Goal: Task Accomplishment & Management: Manage account settings

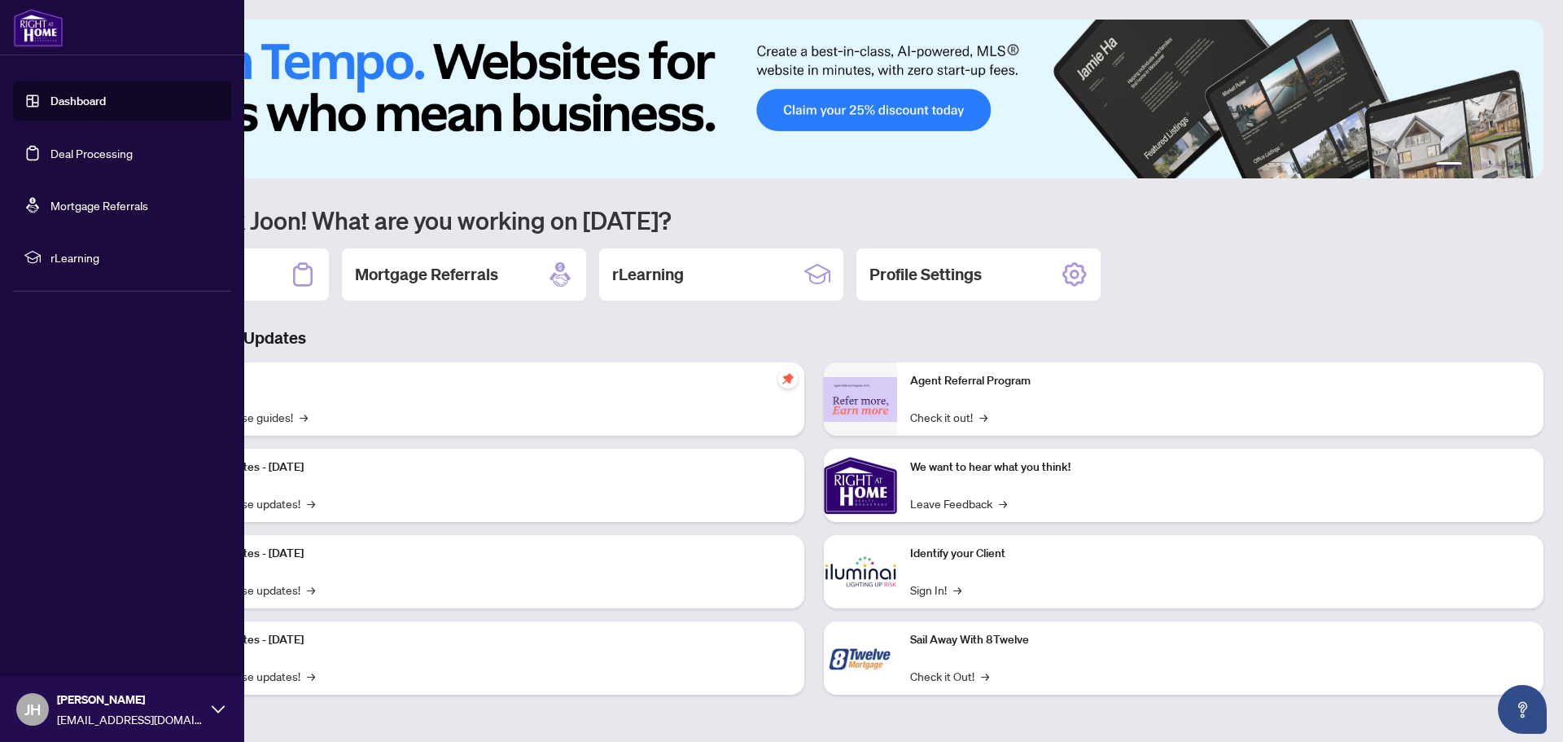
click at [68, 149] on link "Deal Processing" at bounding box center [91, 153] width 82 height 15
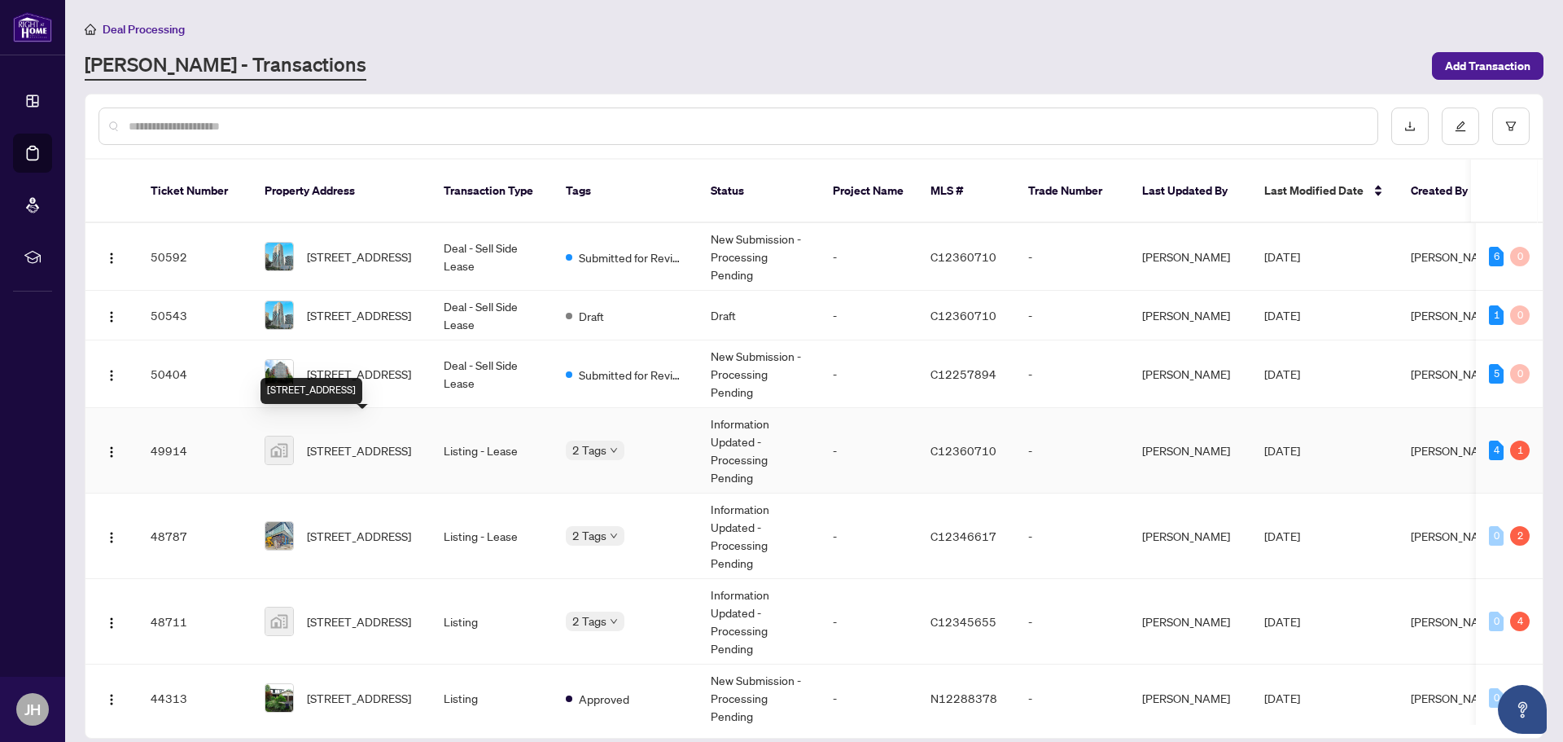
click at [373, 441] on span "[STREET_ADDRESS]" at bounding box center [359, 450] width 104 height 18
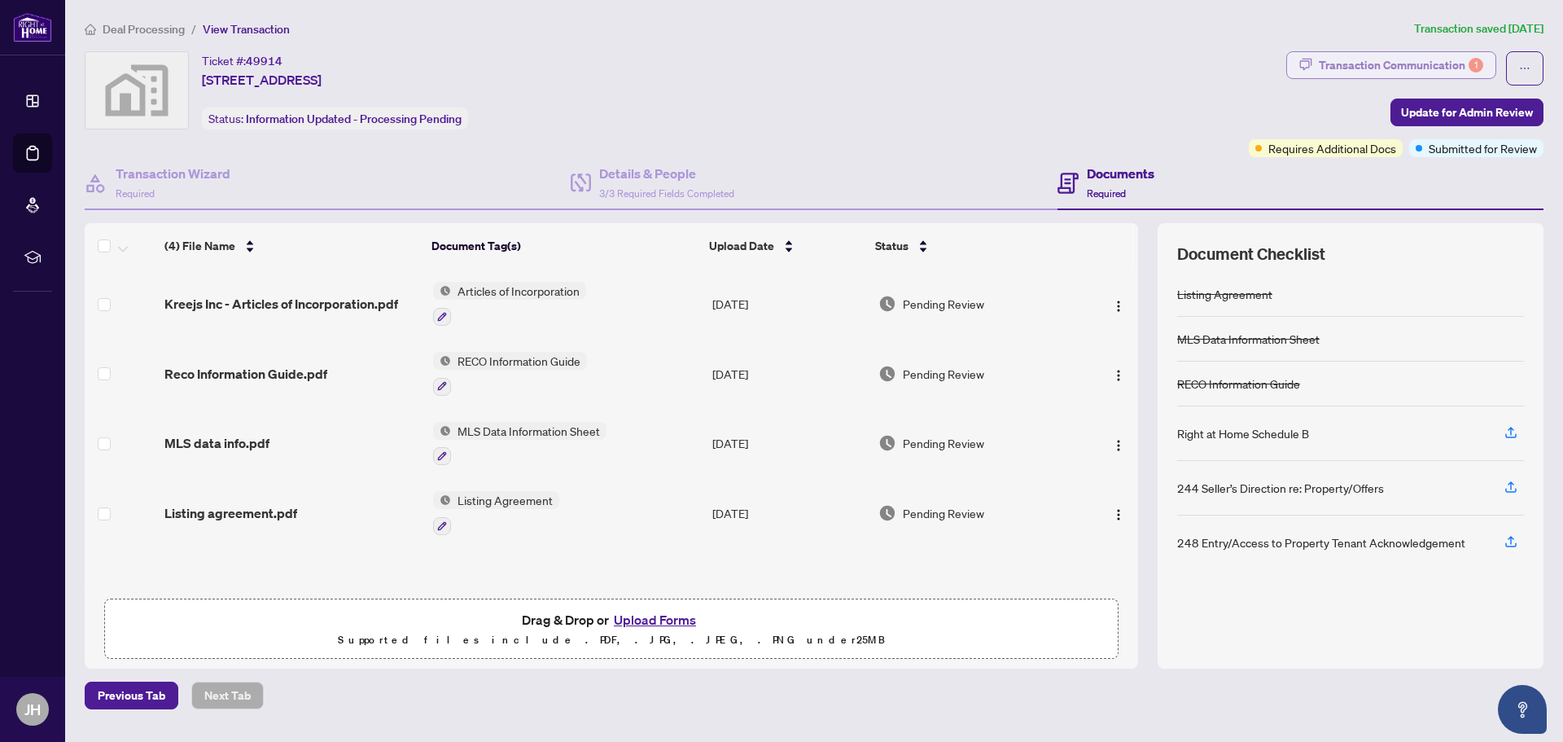
click at [1434, 67] on div "Transaction Communication 1" at bounding box center [1401, 65] width 164 height 26
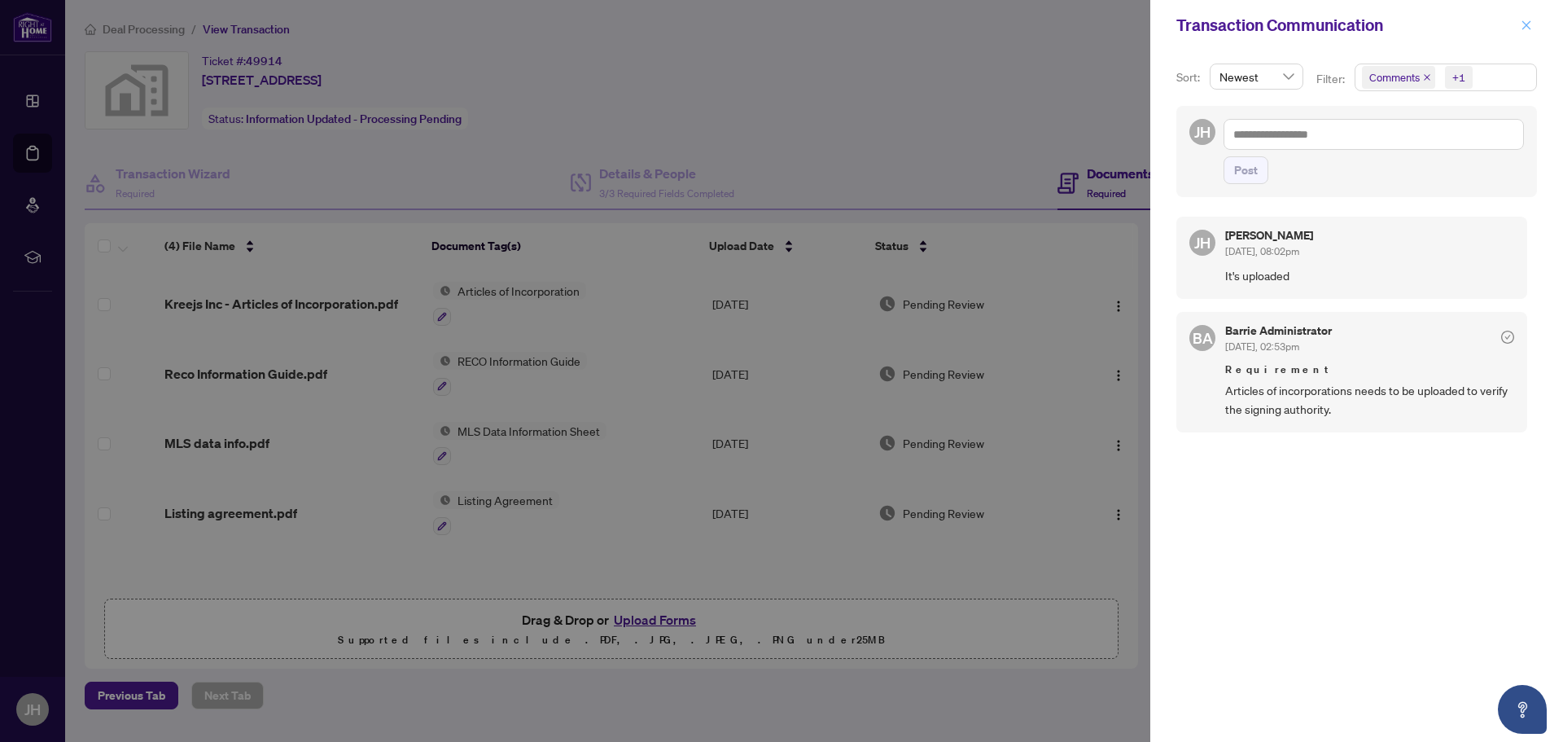
click at [1521, 23] on icon "close" at bounding box center [1526, 25] width 11 height 11
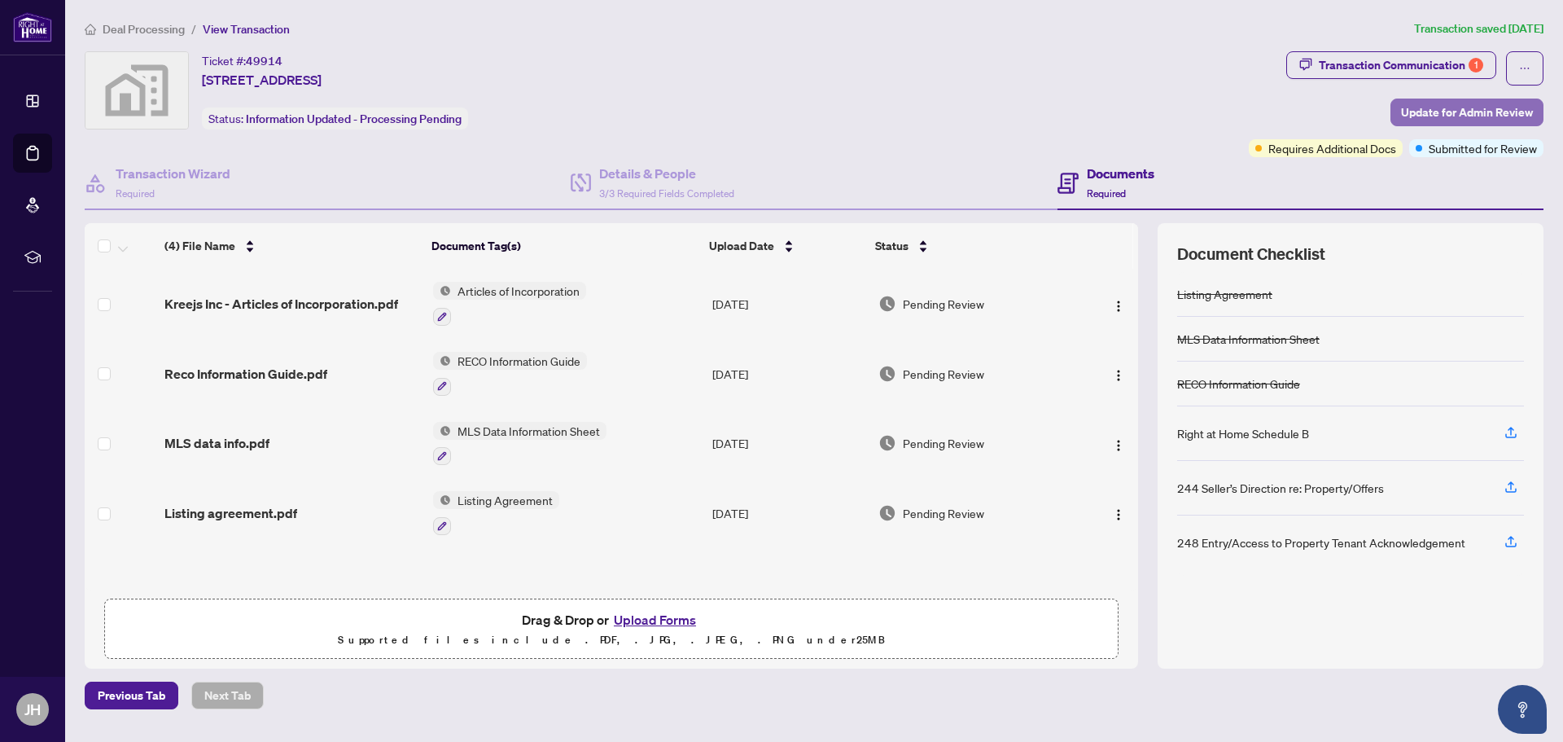
click at [1463, 116] on span "Update for Admin Review" at bounding box center [1467, 112] width 132 height 26
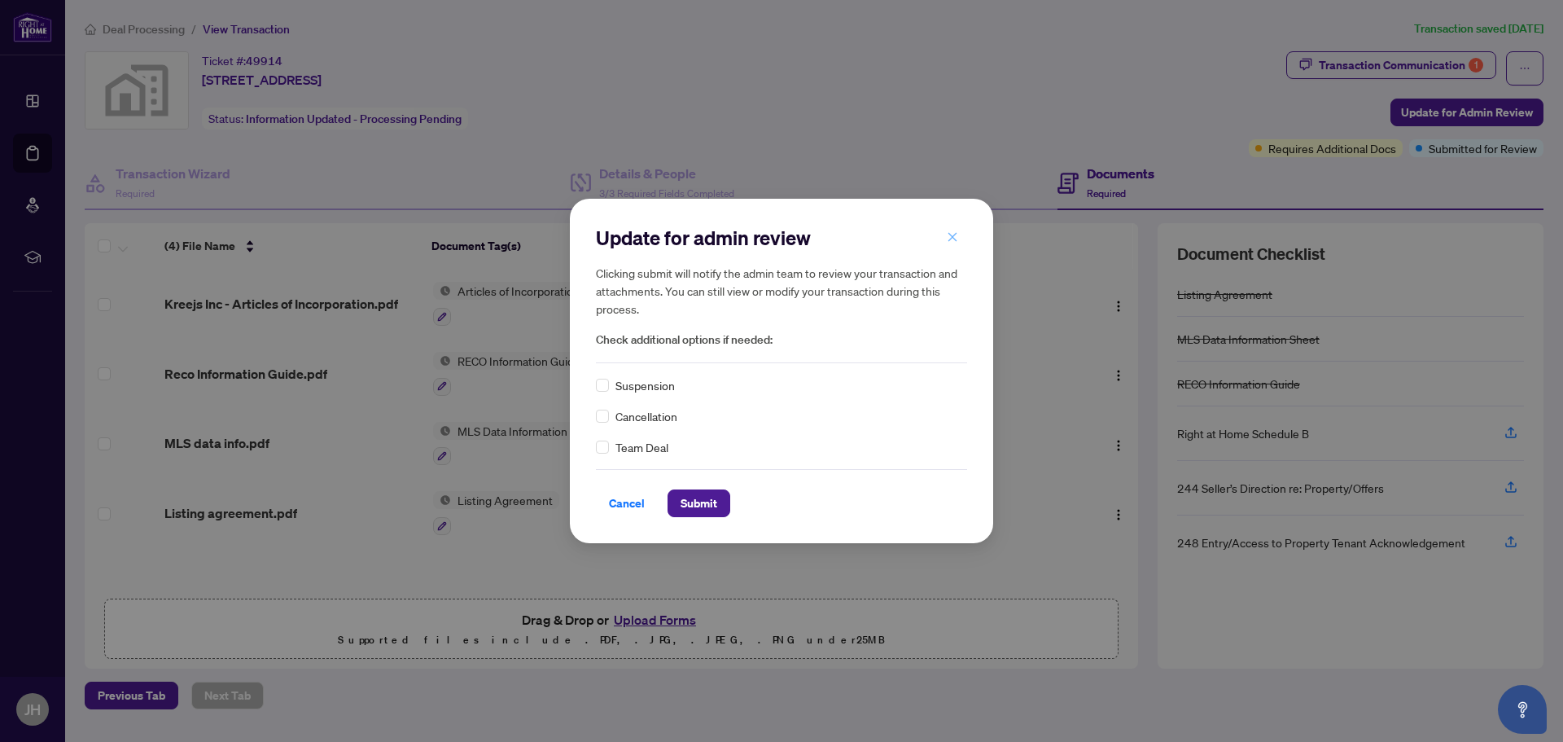
click at [948, 239] on icon "close" at bounding box center [952, 236] width 11 height 11
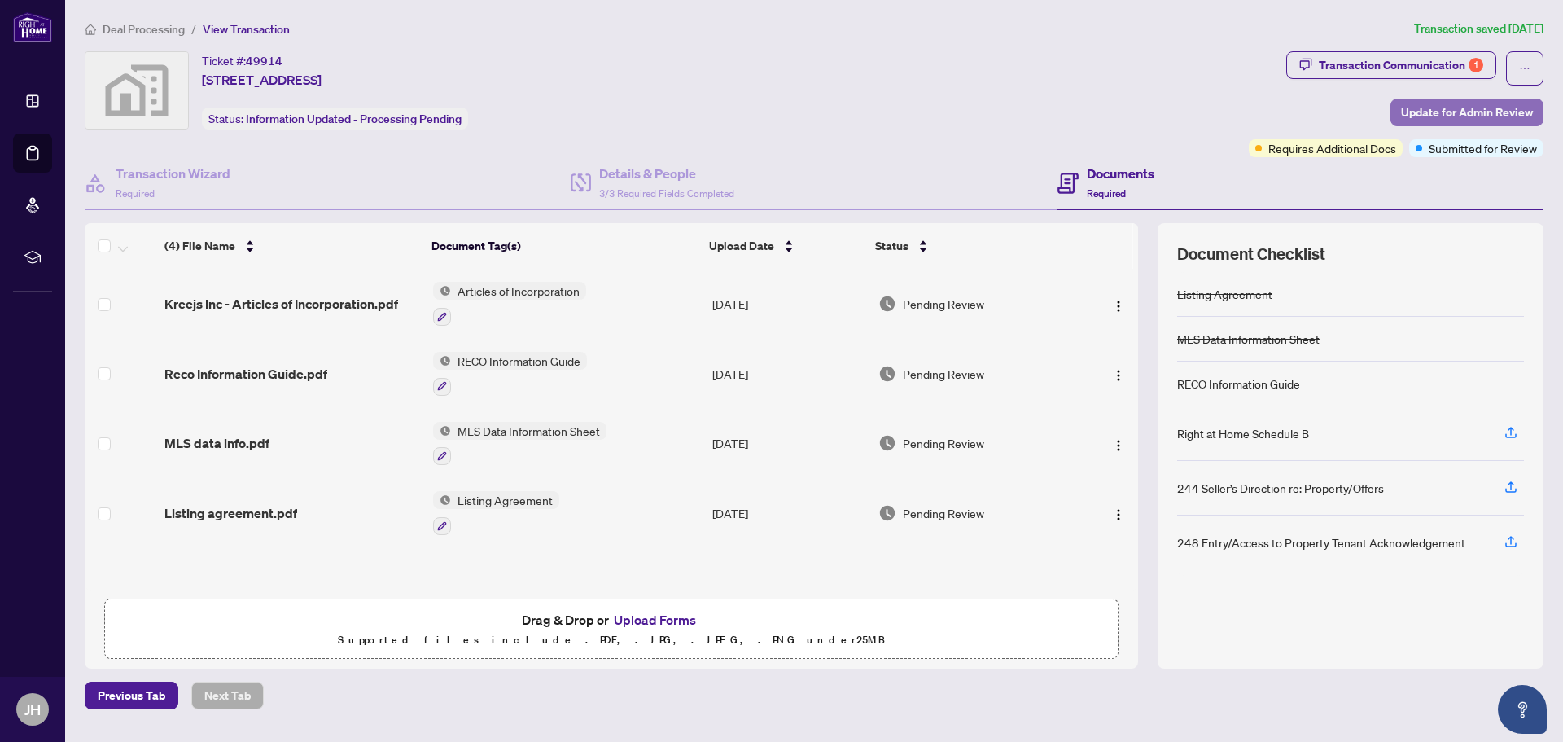
click at [1435, 107] on span "Update for Admin Review" at bounding box center [1467, 112] width 132 height 26
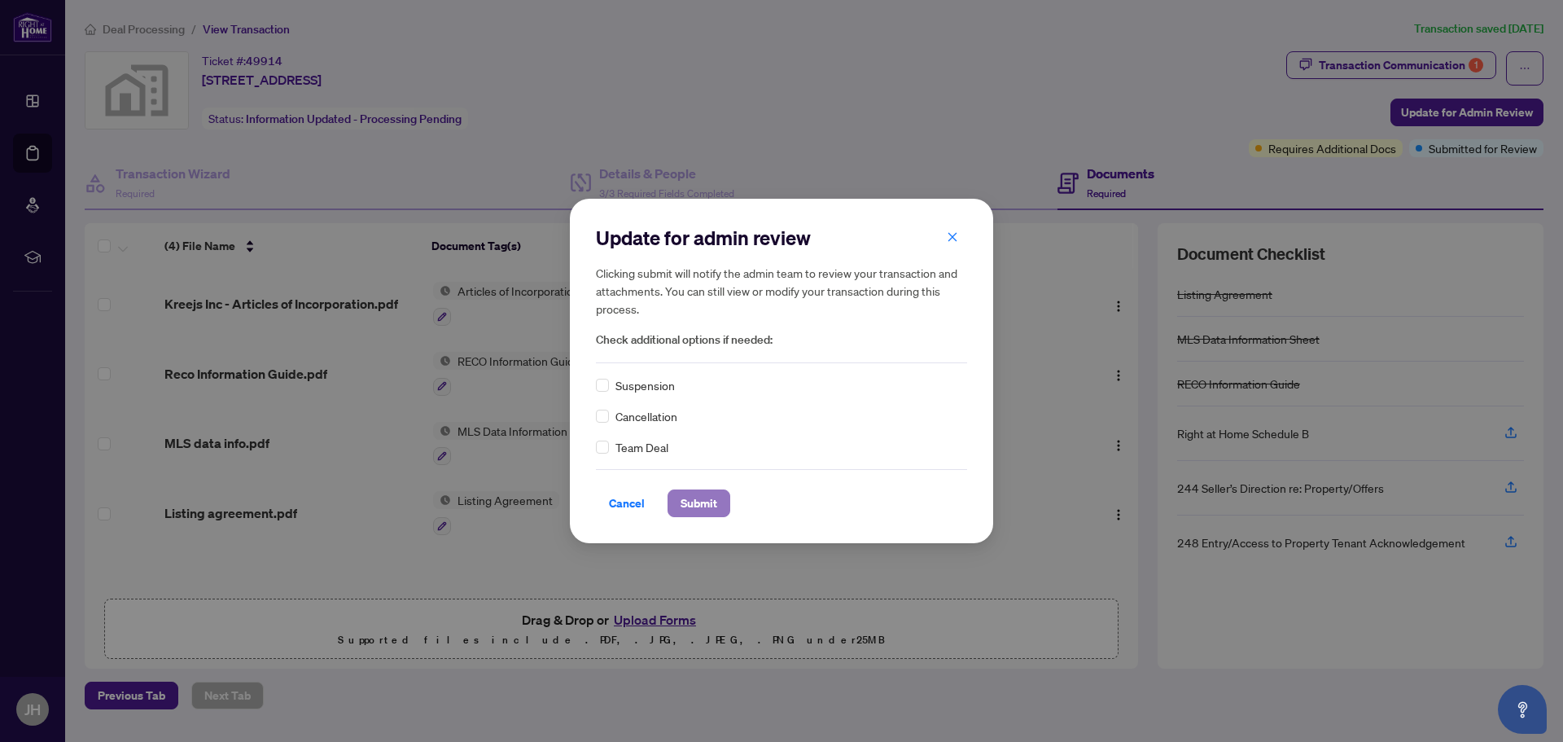
click at [687, 507] on span "Submit" at bounding box center [698, 503] width 37 height 26
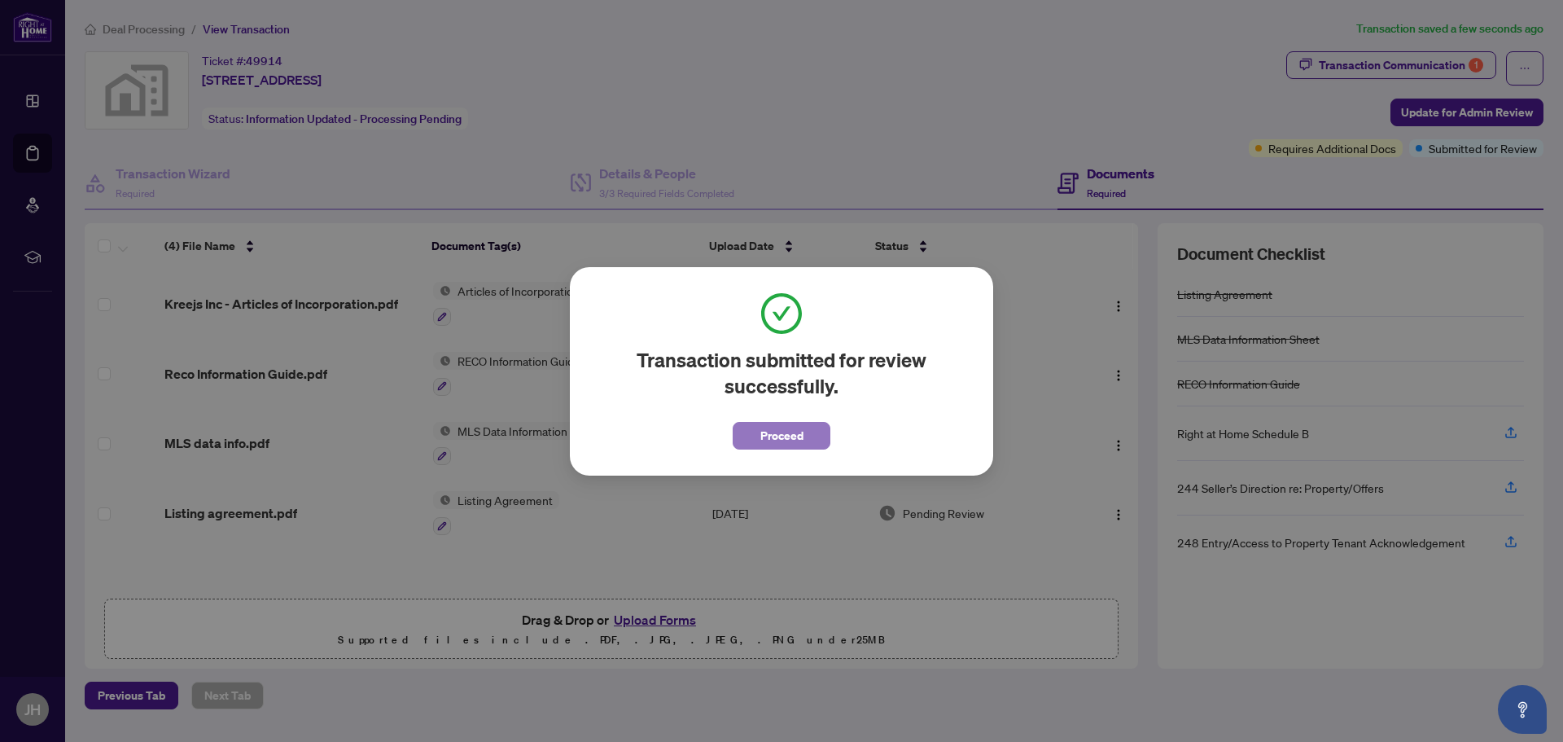
click at [787, 439] on span "Proceed" at bounding box center [781, 435] width 43 height 26
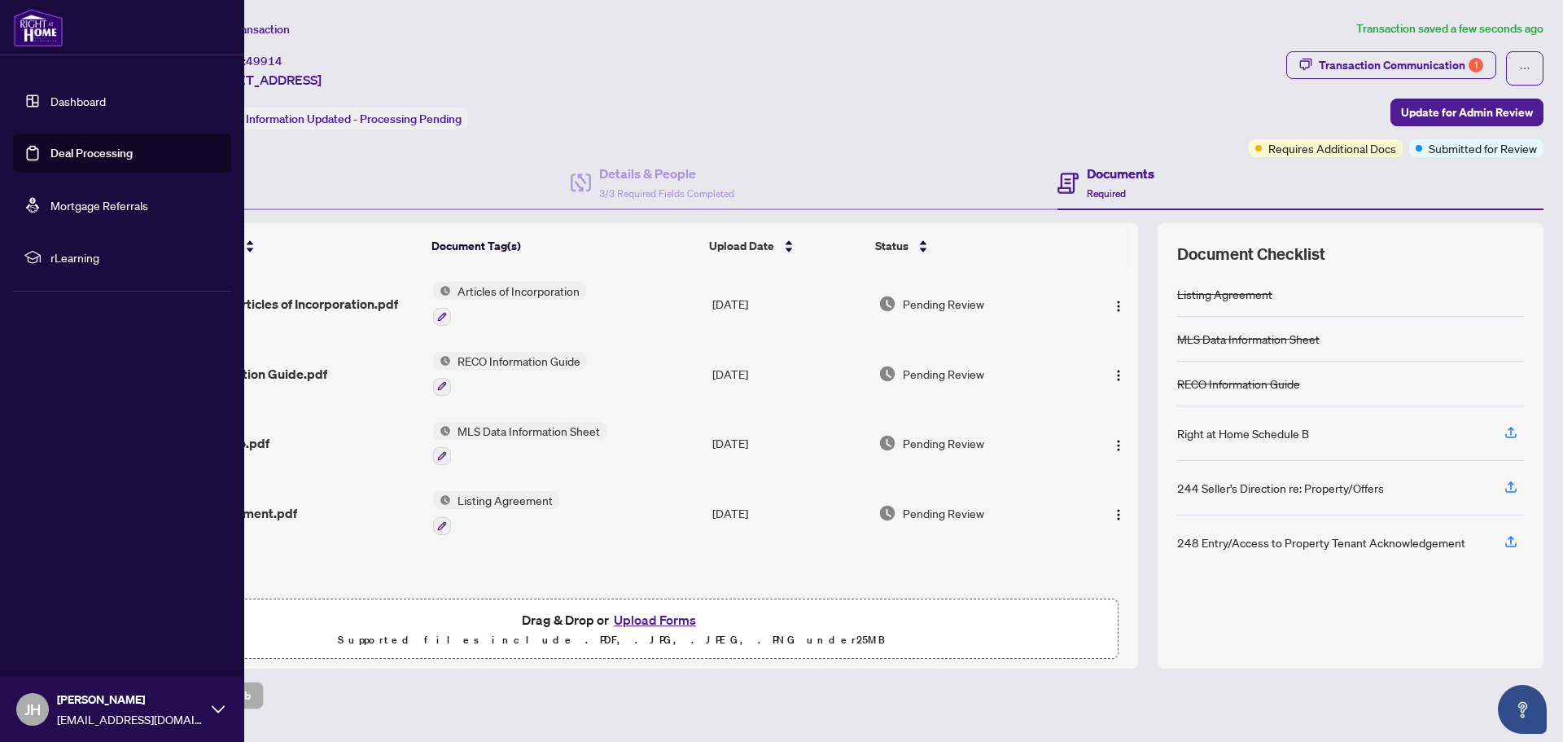
click at [89, 146] on link "Deal Processing" at bounding box center [91, 153] width 82 height 15
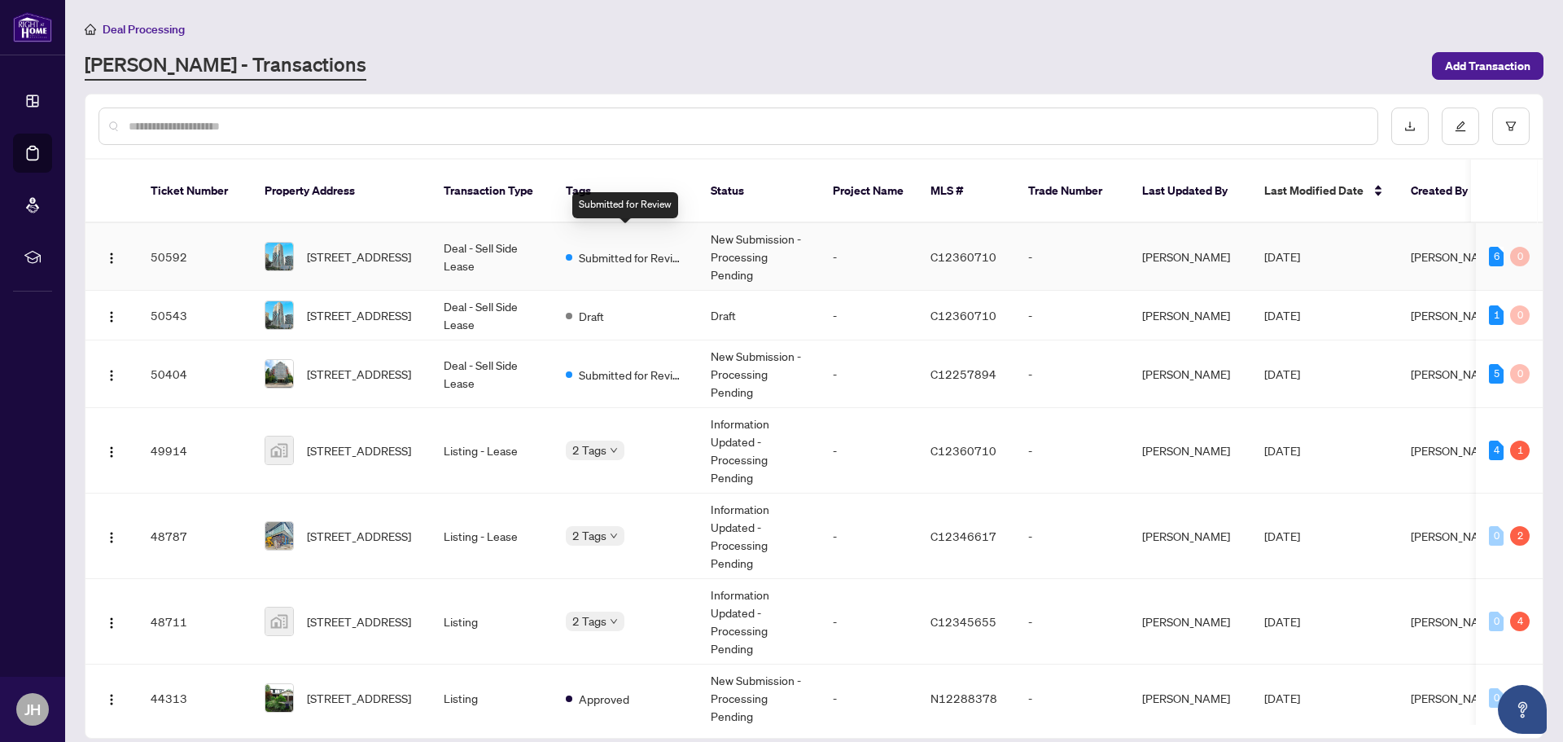
click at [623, 248] on span "Submitted for Review" at bounding box center [632, 257] width 106 height 18
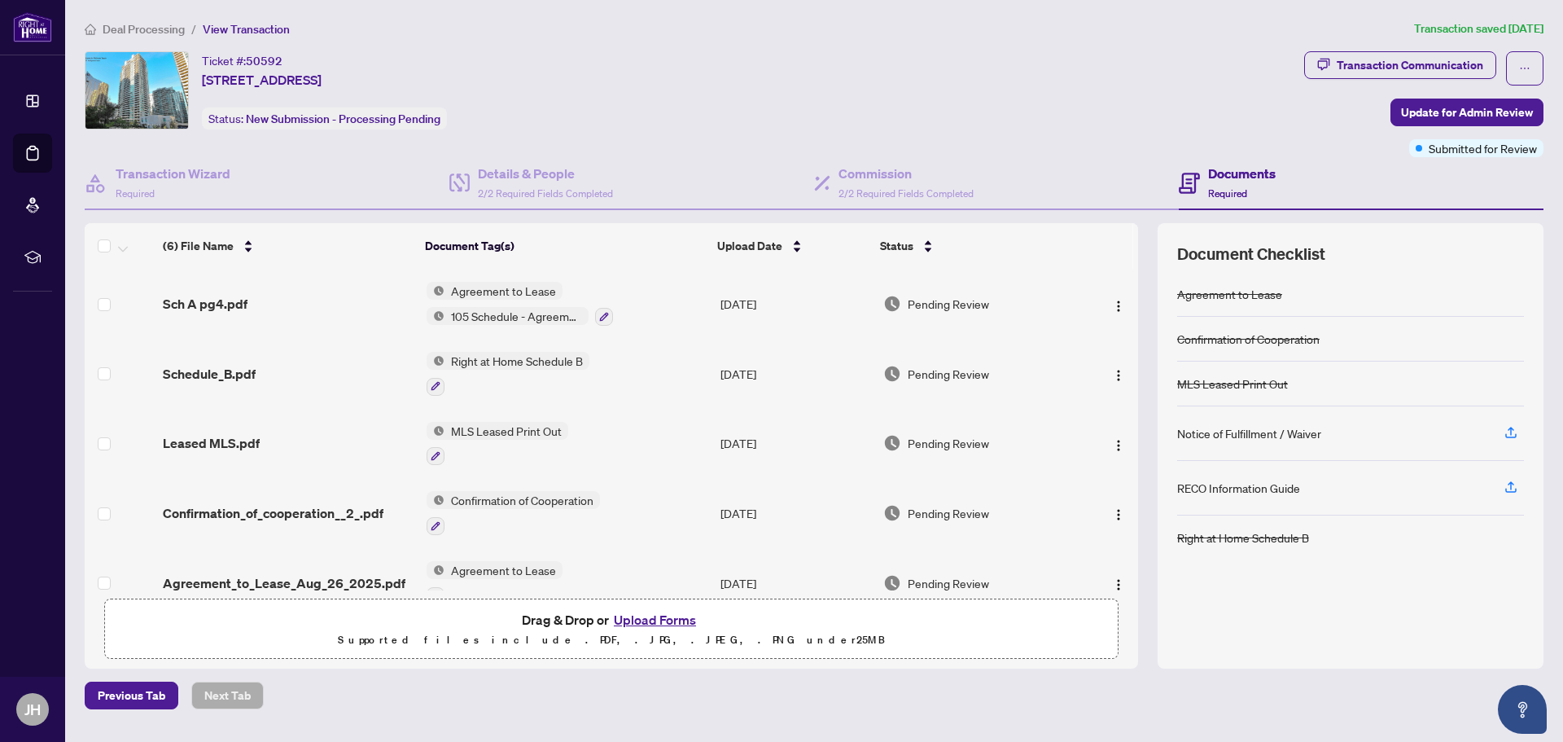
click at [1219, 174] on h4 "Documents" at bounding box center [1242, 174] width 68 height 20
click at [1507, 431] on icon "button" at bounding box center [1510, 432] width 15 height 15
click at [1474, 109] on span "Update for Admin Review" at bounding box center [1467, 112] width 132 height 26
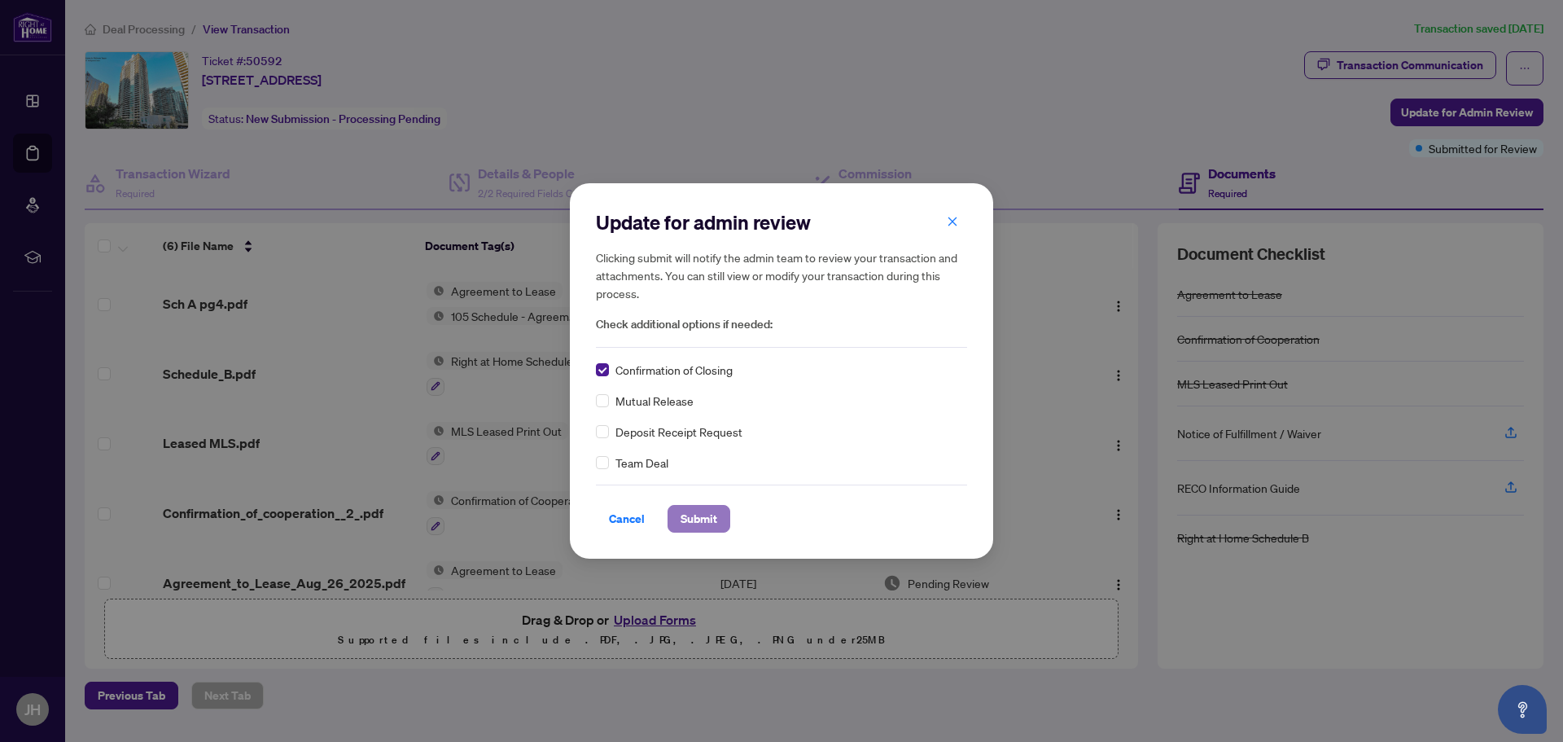
click at [701, 518] on span "Submit" at bounding box center [698, 518] width 37 height 26
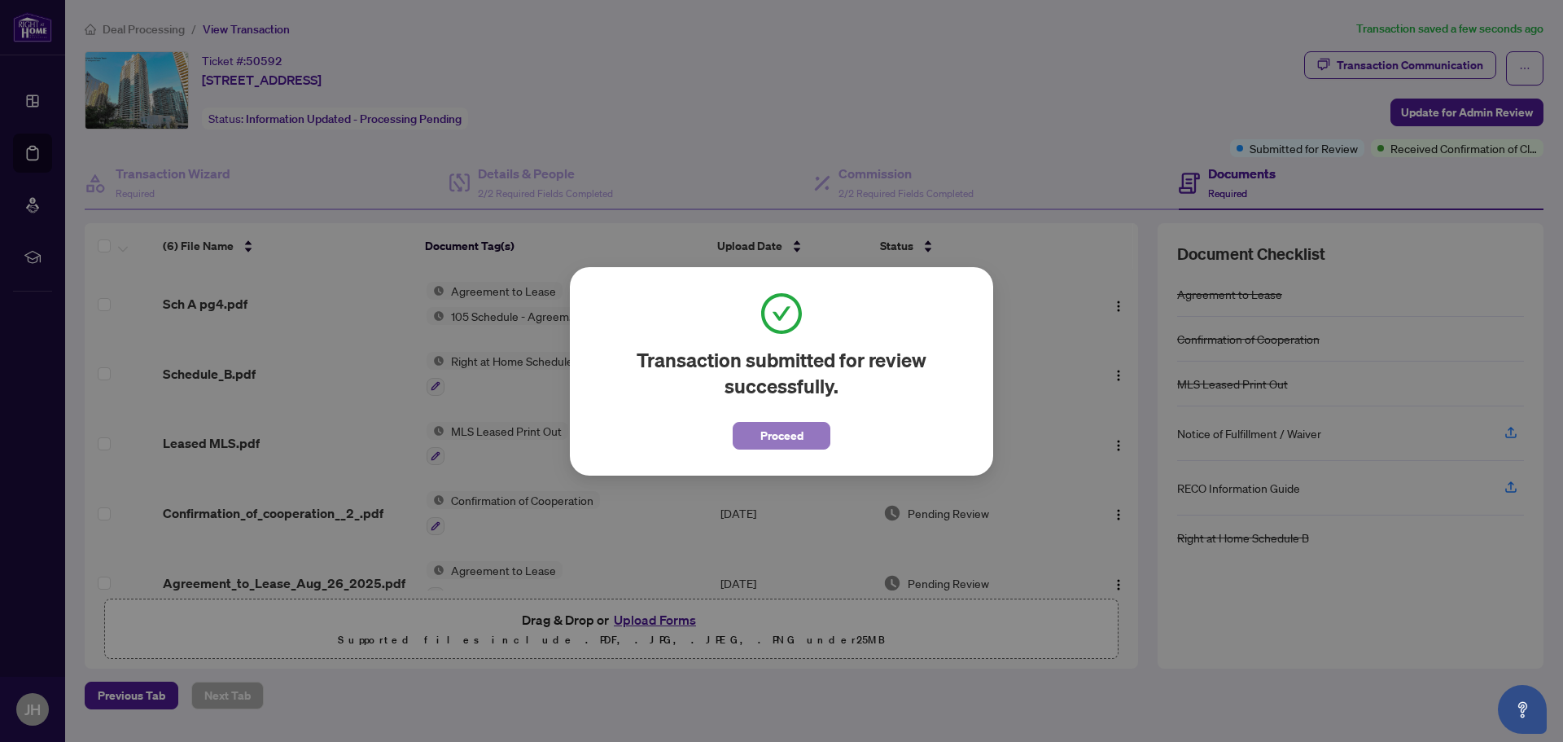
click at [779, 438] on span "Proceed" at bounding box center [781, 435] width 43 height 26
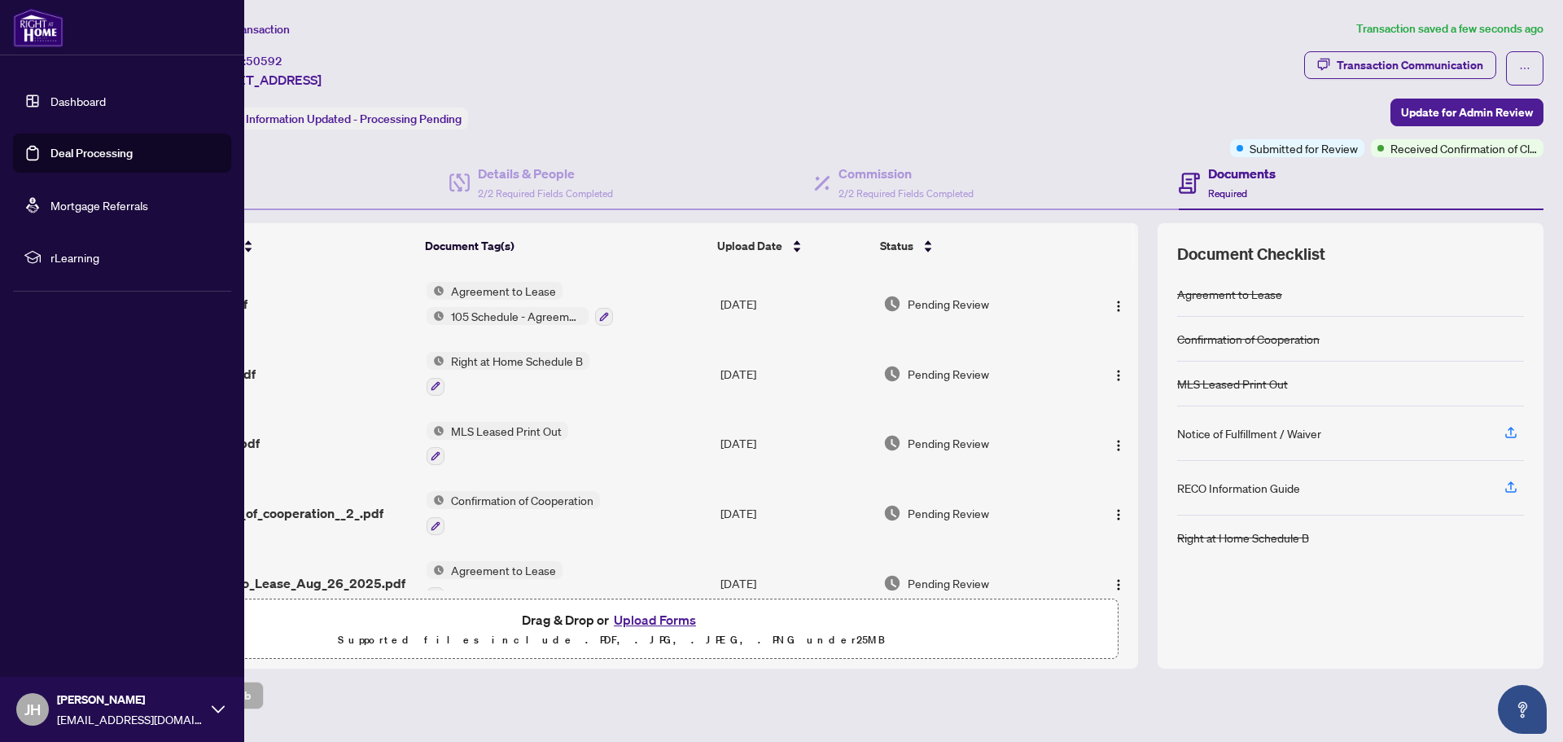
click at [69, 154] on link "Deal Processing" at bounding box center [91, 153] width 82 height 15
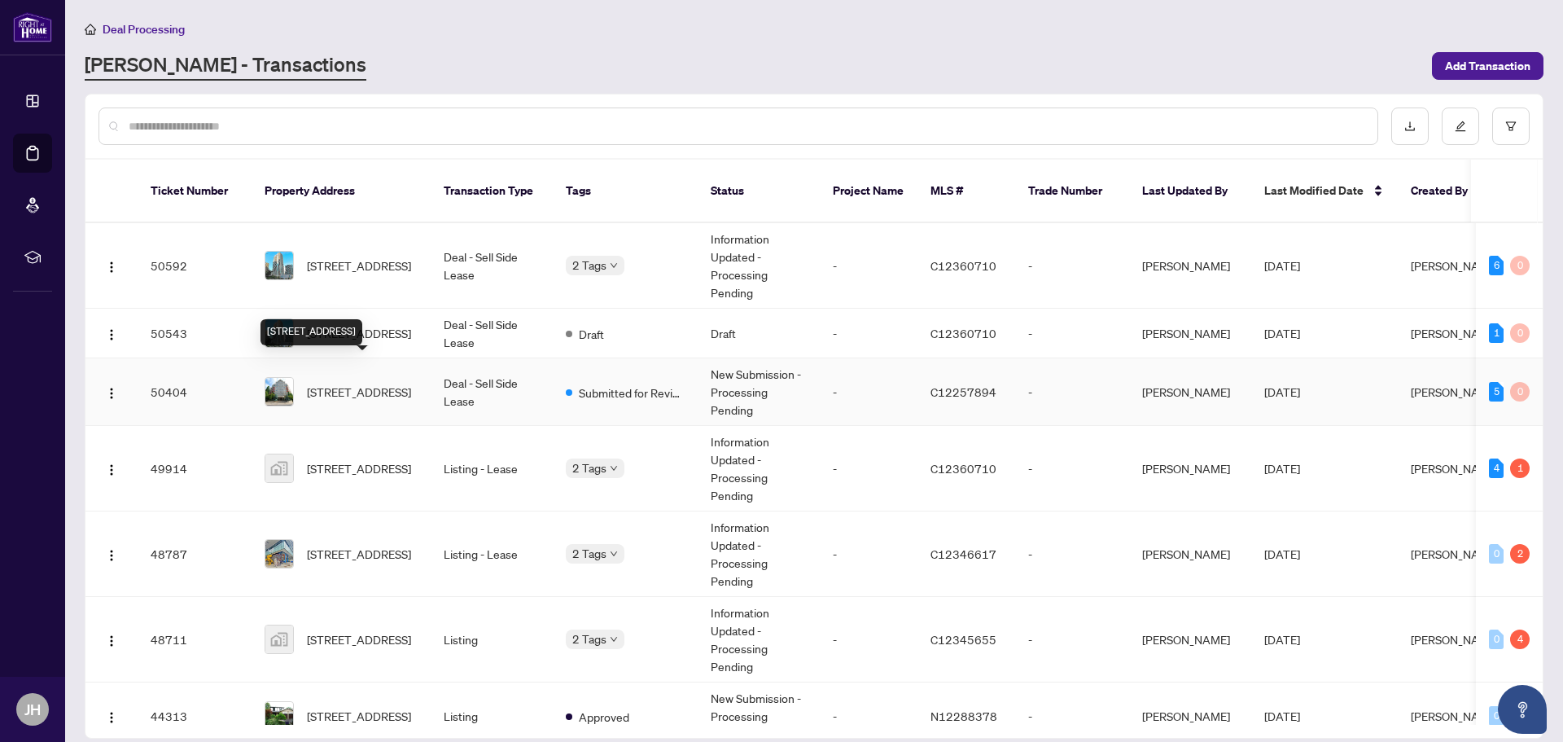
click at [381, 383] on span "[STREET_ADDRESS]" at bounding box center [359, 392] width 104 height 18
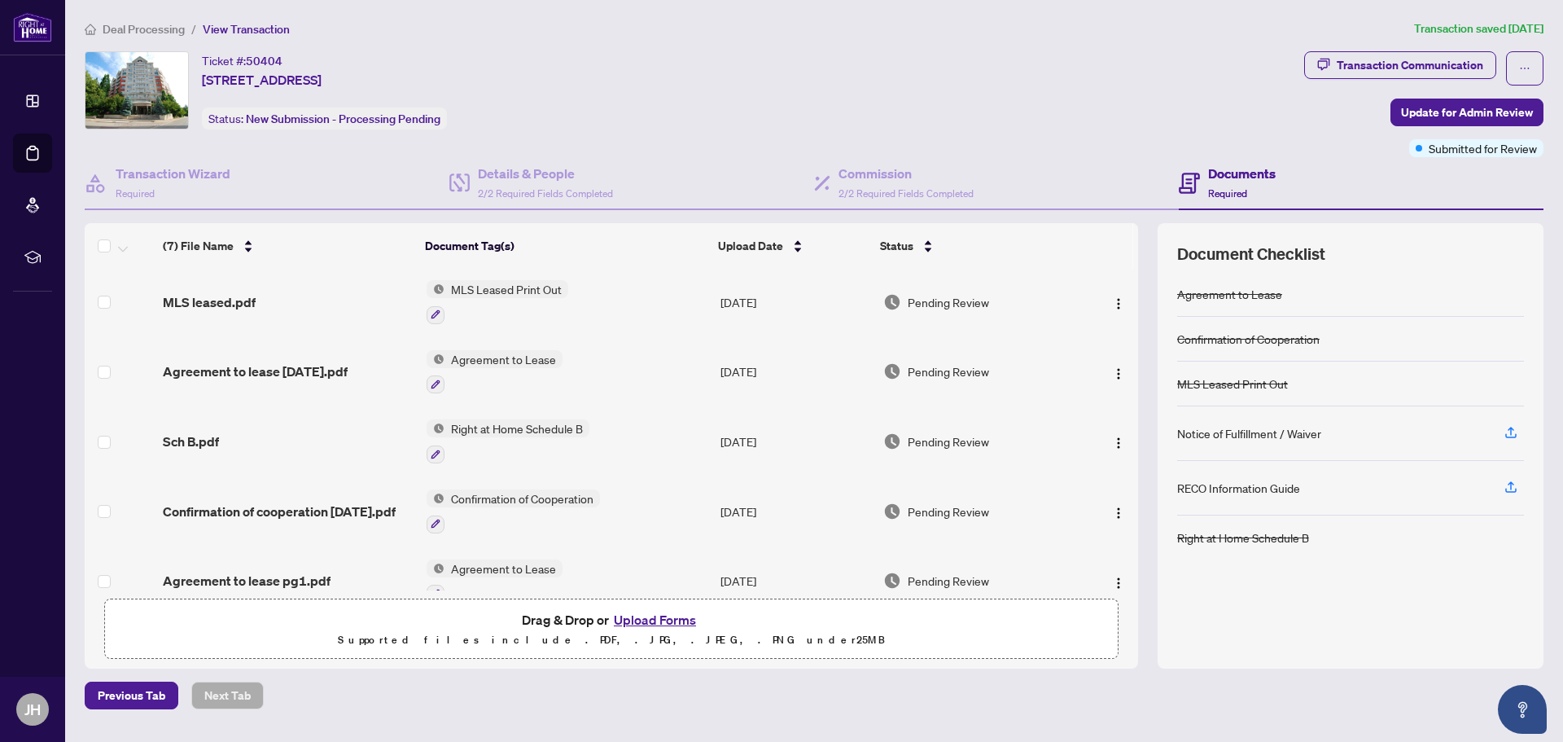
scroll to position [153, 0]
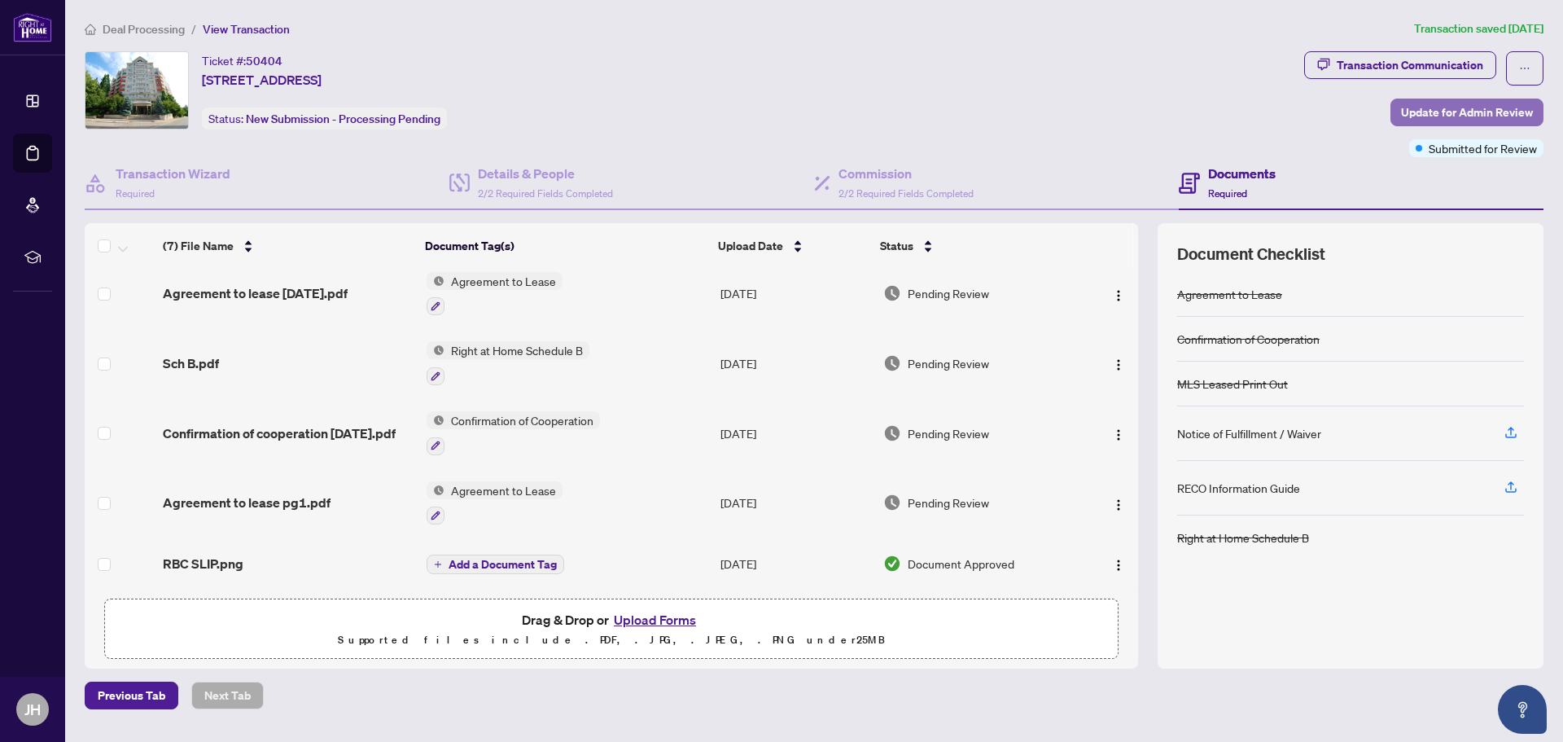
click at [1441, 111] on span "Update for Admin Review" at bounding box center [1467, 112] width 132 height 26
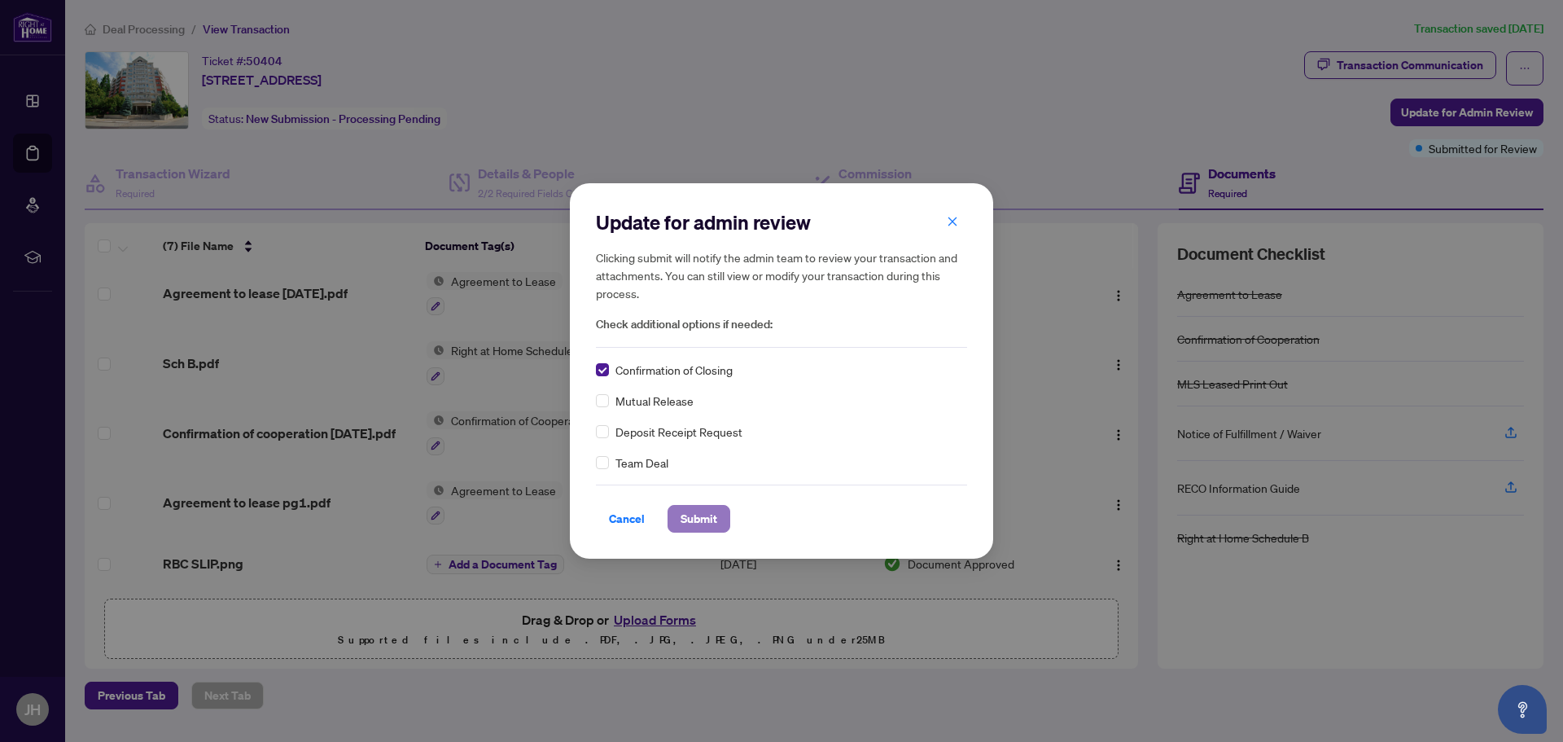
click at [698, 519] on span "Submit" at bounding box center [698, 518] width 37 height 26
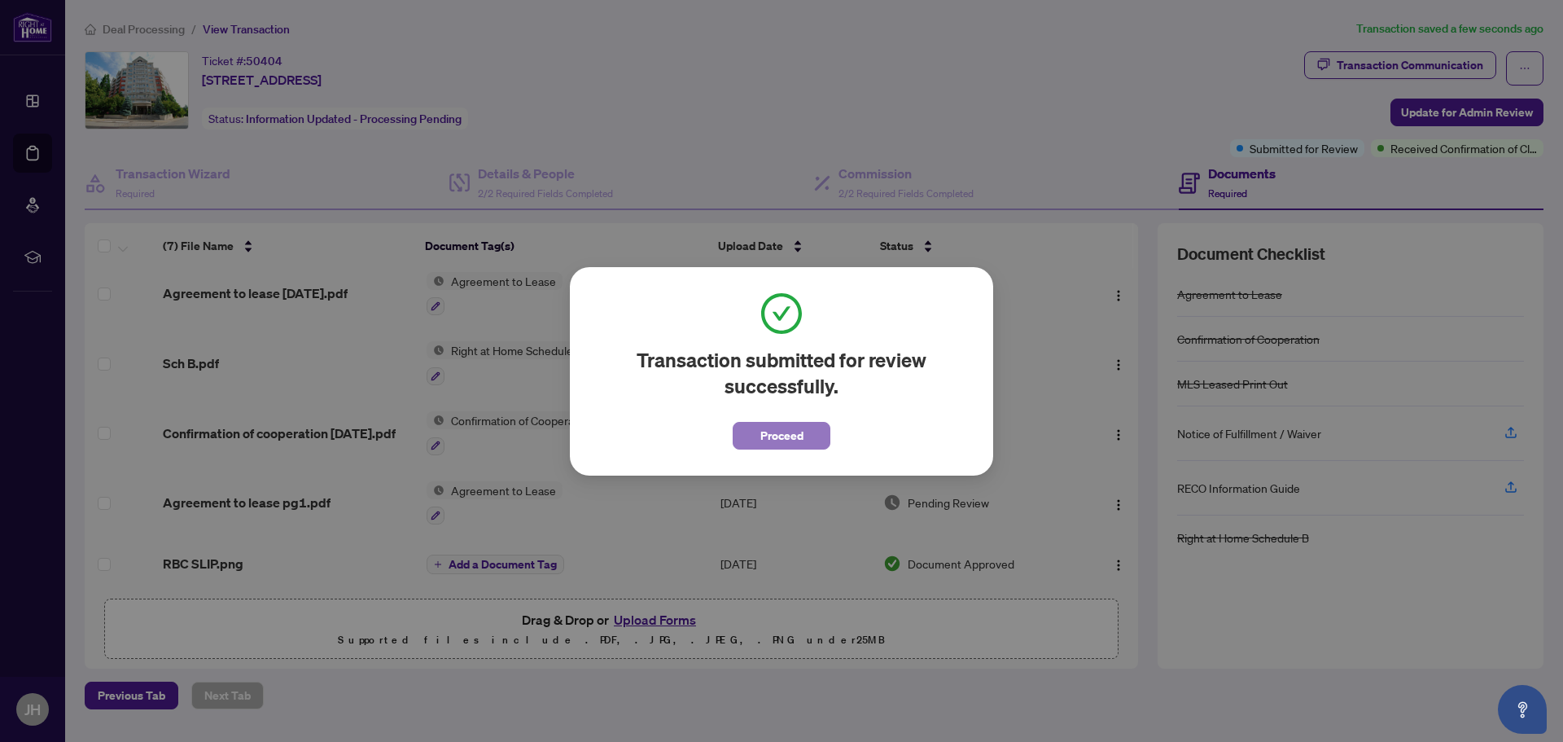
click at [768, 440] on span "Proceed" at bounding box center [781, 435] width 43 height 26
